Goal: Information Seeking & Learning: Check status

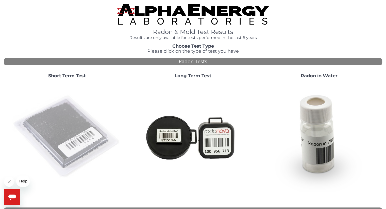
click at [71, 135] on img at bounding box center [66, 136] width 109 height 109
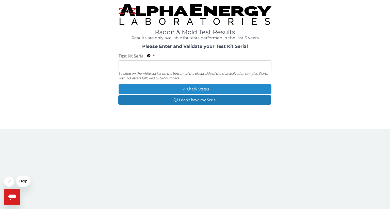
click at [197, 89] on button "Check Status" at bounding box center [194, 88] width 153 height 9
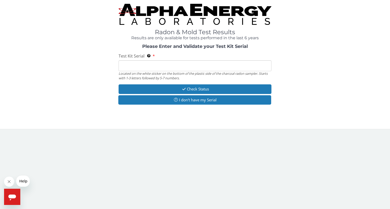
click at [133, 66] on input "Test Kit Serial Located on the white sticker on the bottom of the plastic side …" at bounding box center [194, 65] width 153 height 11
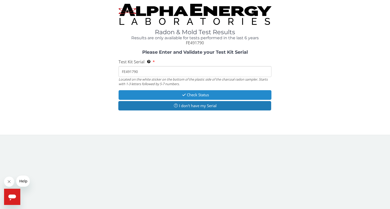
type input "FE491790"
click at [196, 94] on button "Check Status" at bounding box center [194, 94] width 153 height 9
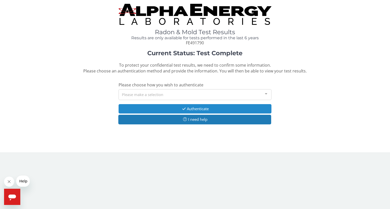
click at [198, 109] on button "Authenticate" at bounding box center [194, 108] width 153 height 9
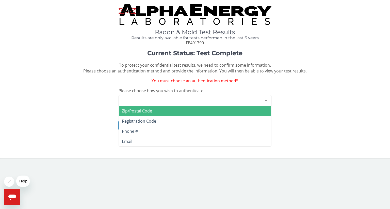
click at [266, 99] on div at bounding box center [266, 100] width 10 height 10
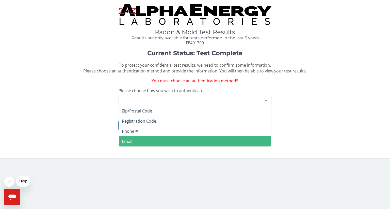
click at [130, 141] on span "Email" at bounding box center [127, 142] width 10 height 6
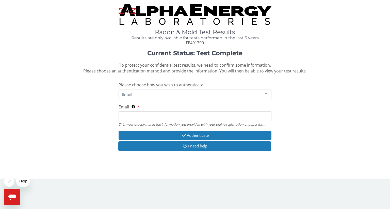
click at [128, 93] on span "Email" at bounding box center [191, 95] width 140 height 6
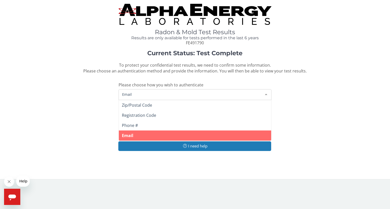
click at [129, 135] on span "Email" at bounding box center [127, 136] width 11 height 6
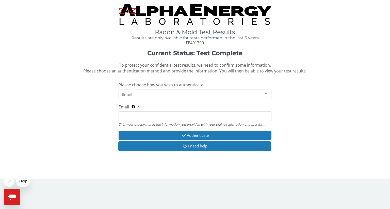
click at [125, 115] on input "Email This must exactly match the information you provided with your online reg…" at bounding box center [194, 116] width 153 height 11
type input "[EMAIL_ADDRESS][DOMAIN_NAME]"
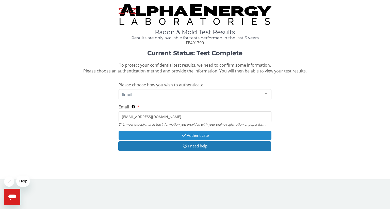
click at [200, 134] on button "Authenticate" at bounding box center [194, 135] width 153 height 9
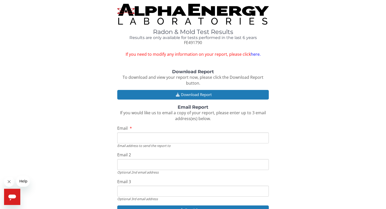
click at [125, 138] on input "Email" at bounding box center [192, 138] width 151 height 11
type input "[EMAIL_ADDRESS][DOMAIN_NAME]"
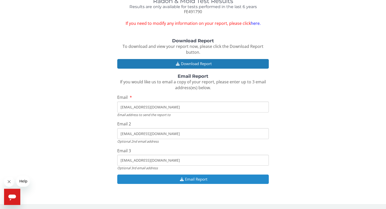
click at [195, 178] on button "Email Report" at bounding box center [192, 179] width 151 height 9
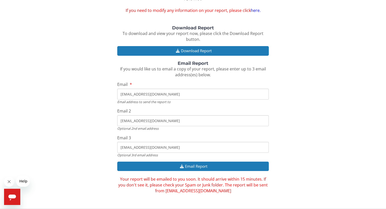
scroll to position [48, 0]
